Goal: Information Seeking & Learning: Learn about a topic

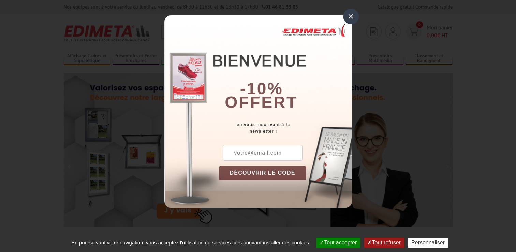
click at [348, 17] on div "×" at bounding box center [351, 17] width 16 height 16
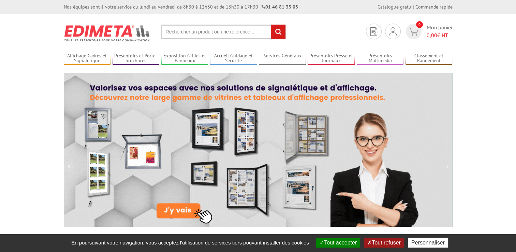
click at [211, 32] on input "text" at bounding box center [223, 32] width 125 height 15
click at [210, 37] on input "text" at bounding box center [223, 32] width 125 height 15
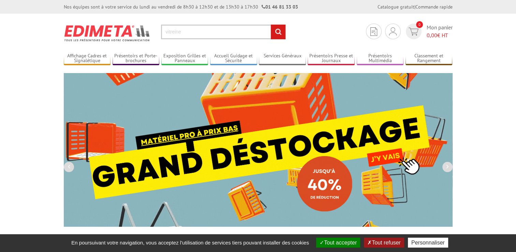
drag, startPoint x: 190, startPoint y: 30, endPoint x: 183, endPoint y: 31, distance: 7.6
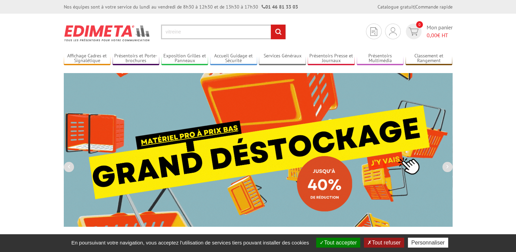
click at [189, 31] on input "vitreine" at bounding box center [223, 32] width 125 height 15
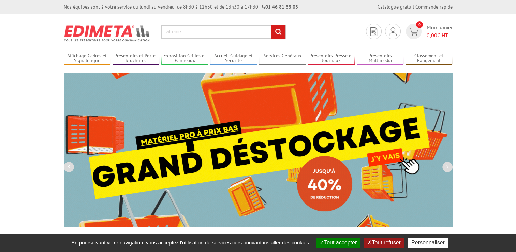
drag, startPoint x: 183, startPoint y: 31, endPoint x: 160, endPoint y: 33, distance: 23.3
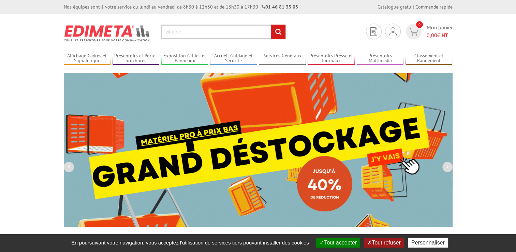
click at [160, 33] on section "Je me connecte Nouveau client ? Inscrivez-vous 0 Mon panier 0,00 € HT vitreine …" at bounding box center [258, 30] width 389 height 32
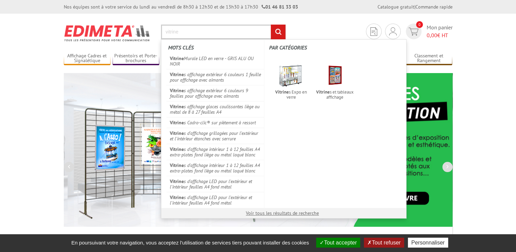
type input "vitrine"
click at [276, 29] on input "rechercher" at bounding box center [278, 32] width 15 height 15
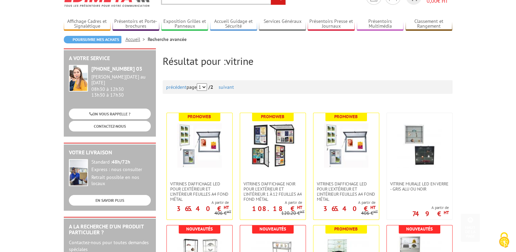
scroll to position [34, 0]
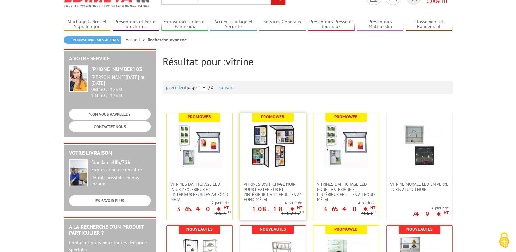
click at [258, 149] on img at bounding box center [273, 146] width 44 height 44
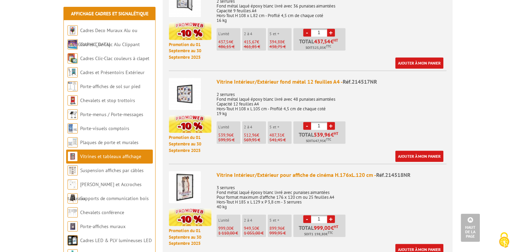
scroll to position [683, 0]
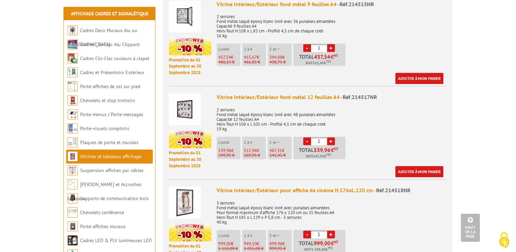
click at [270, 113] on p "2 serrures Fond métal laqué époxy blanc livré avec 48 punaises aimantées Capaci…" at bounding box center [332, 117] width 230 height 29
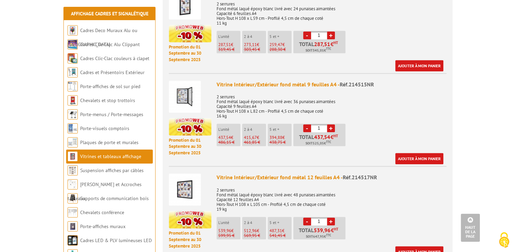
scroll to position [614, 0]
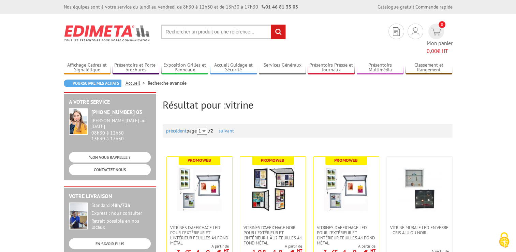
click at [198, 31] on input "text" at bounding box center [223, 32] width 125 height 15
type input "vitrine affichage"
click at [271, 25] on input "rechercher" at bounding box center [278, 32] width 15 height 15
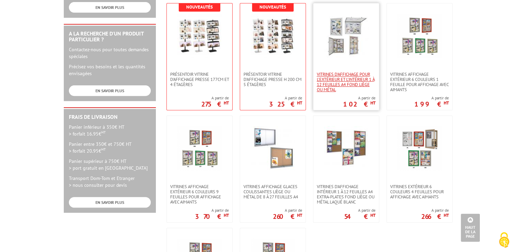
scroll to position [239, 0]
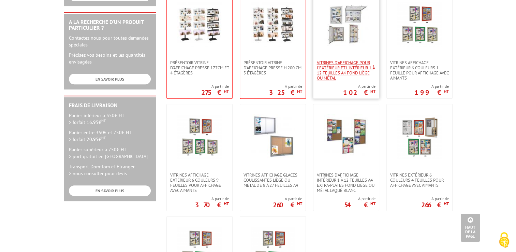
click at [334, 68] on span "Vitrines d'affichage pour l'extérieur et l'intérieur 1 à 12 feuilles A4 fond li…" at bounding box center [346, 70] width 59 height 20
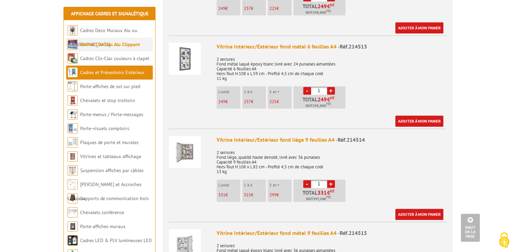
scroll to position [874, 0]
